Goal: Information Seeking & Learning: Learn about a topic

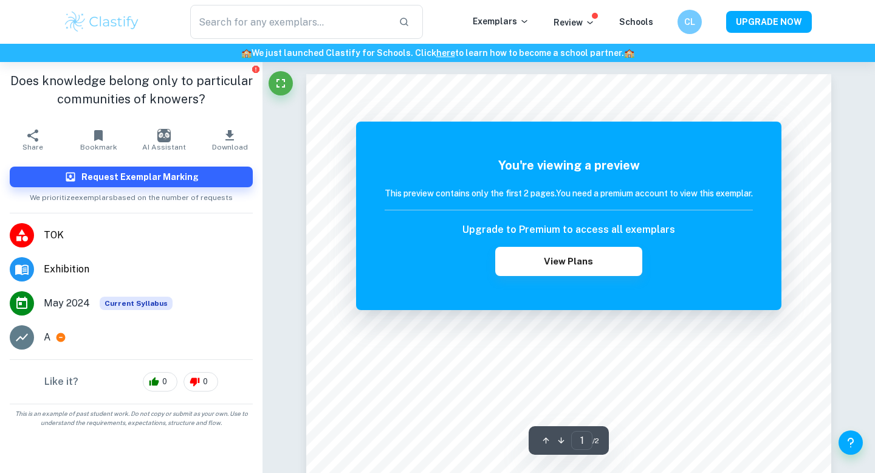
scroll to position [281, 0]
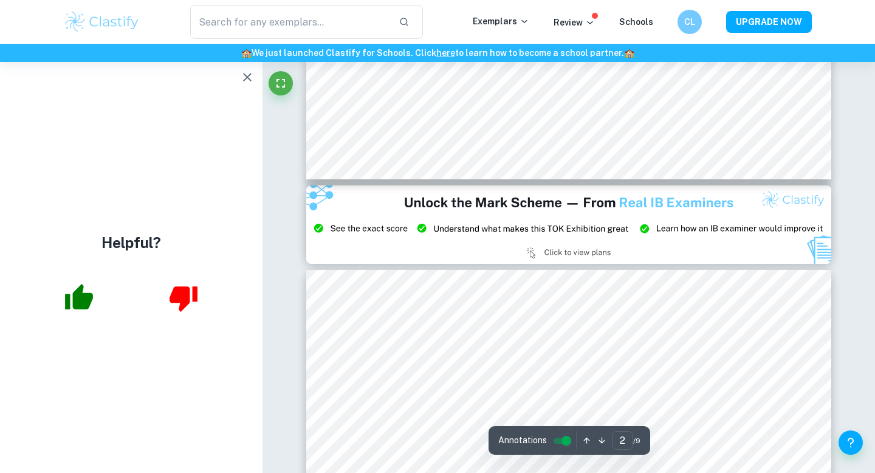
scroll to position [1304, 0]
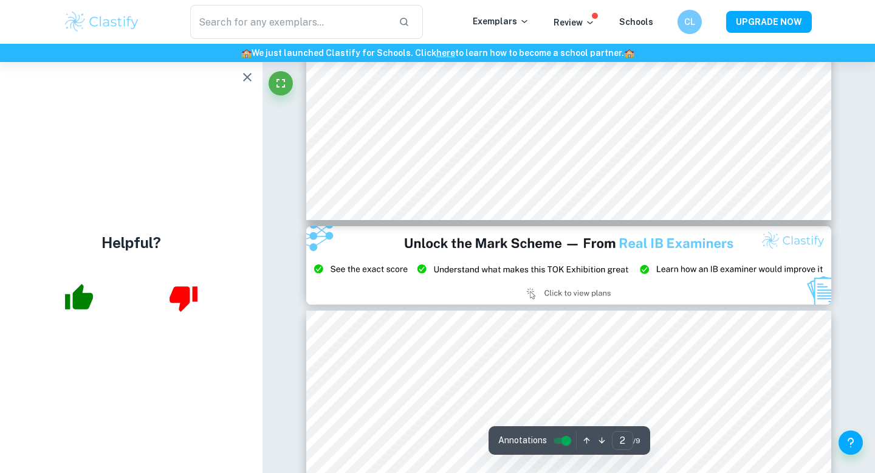
click at [245, 75] on icon "button" at bounding box center [247, 77] width 9 height 9
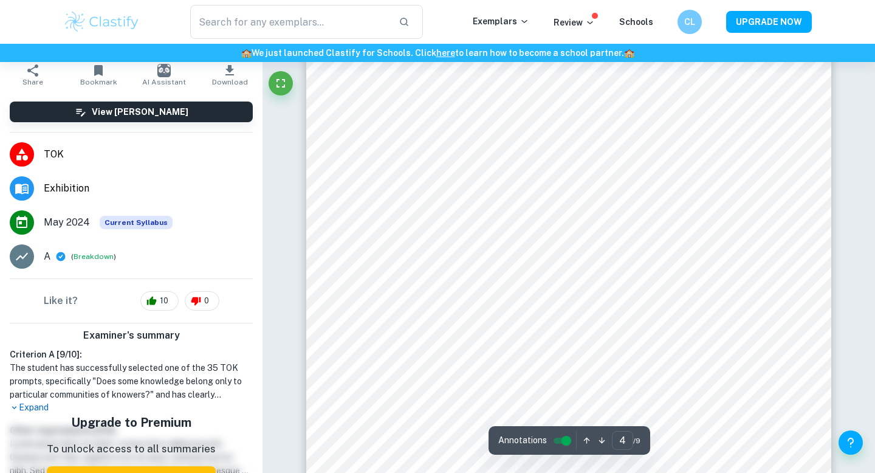
scroll to position [2380, 0]
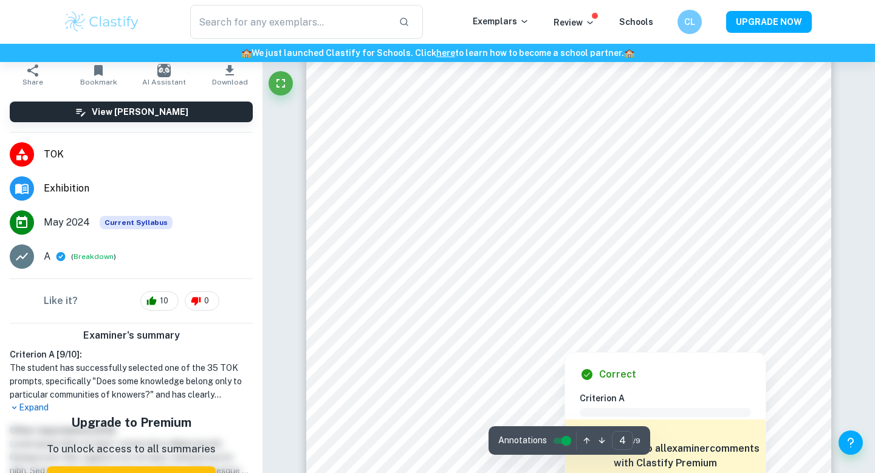
click at [626, 217] on div at bounding box center [559, 236] width 383 height 61
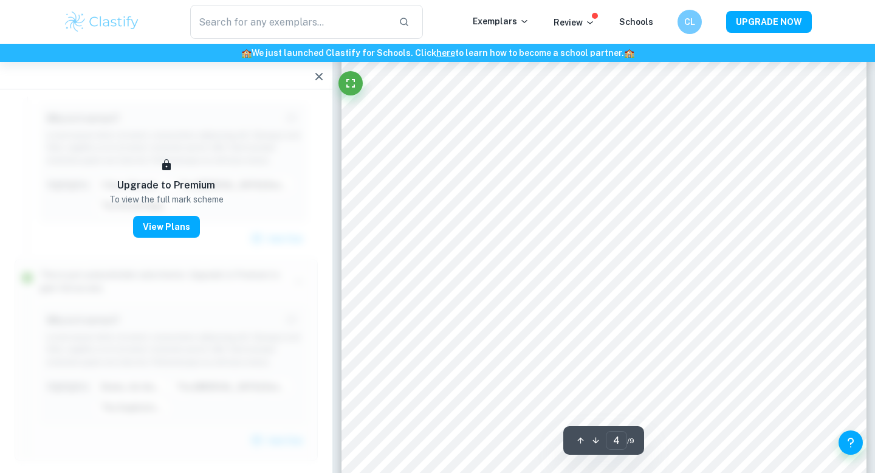
scroll to position [2275, 0]
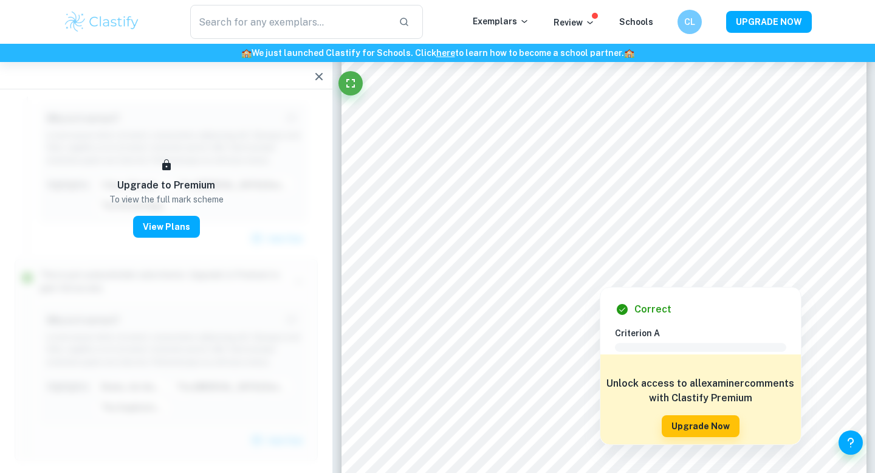
click at [573, 237] on div at bounding box center [599, 230] width 392 height 37
